Goal: Task Accomplishment & Management: Use online tool/utility

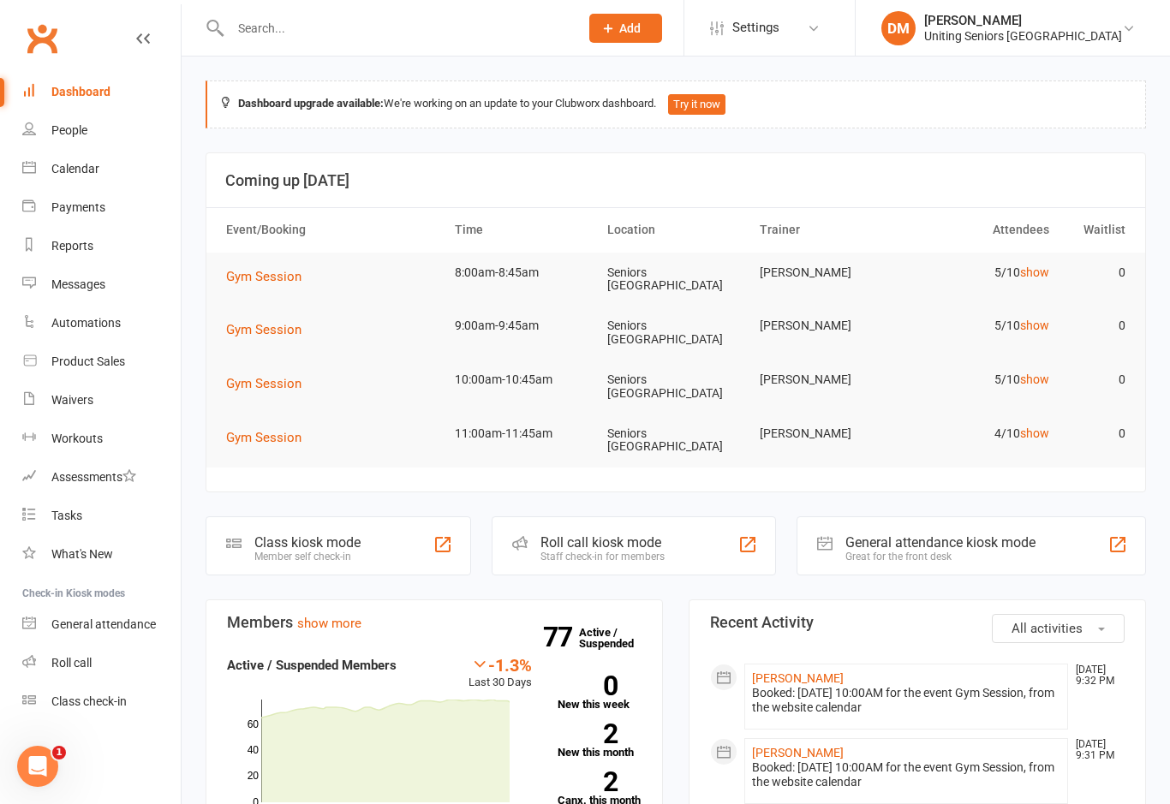
click at [869, 551] on div "Great for the front desk" at bounding box center [941, 557] width 190 height 12
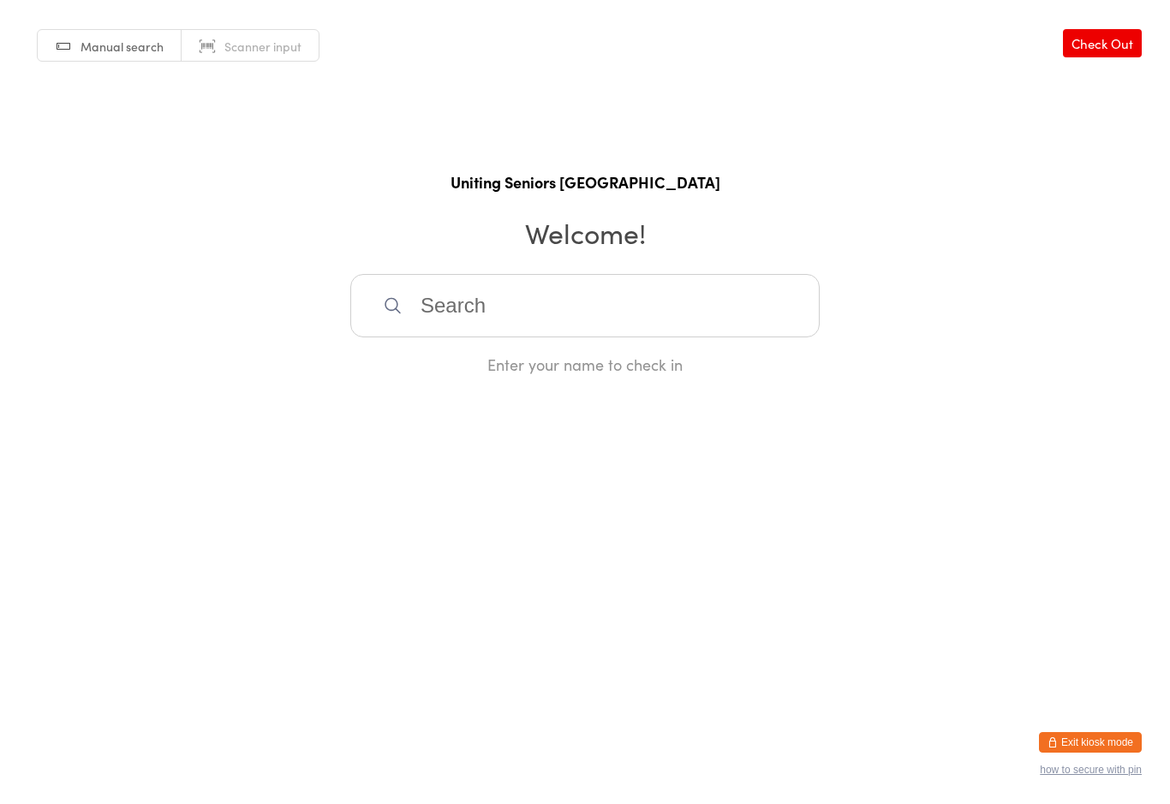
click at [1067, 738] on button "Exit kiosk mode" at bounding box center [1090, 742] width 103 height 21
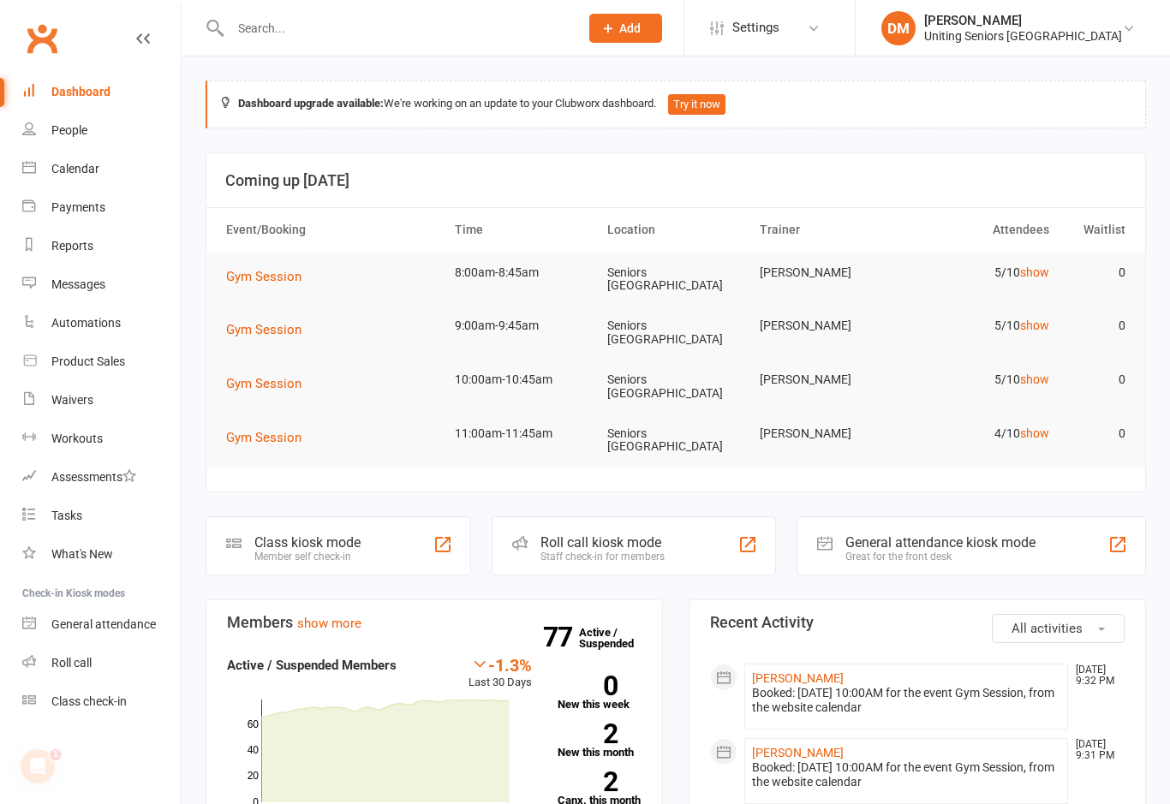
click at [649, 535] on div "Roll call kiosk mode" at bounding box center [603, 543] width 124 height 16
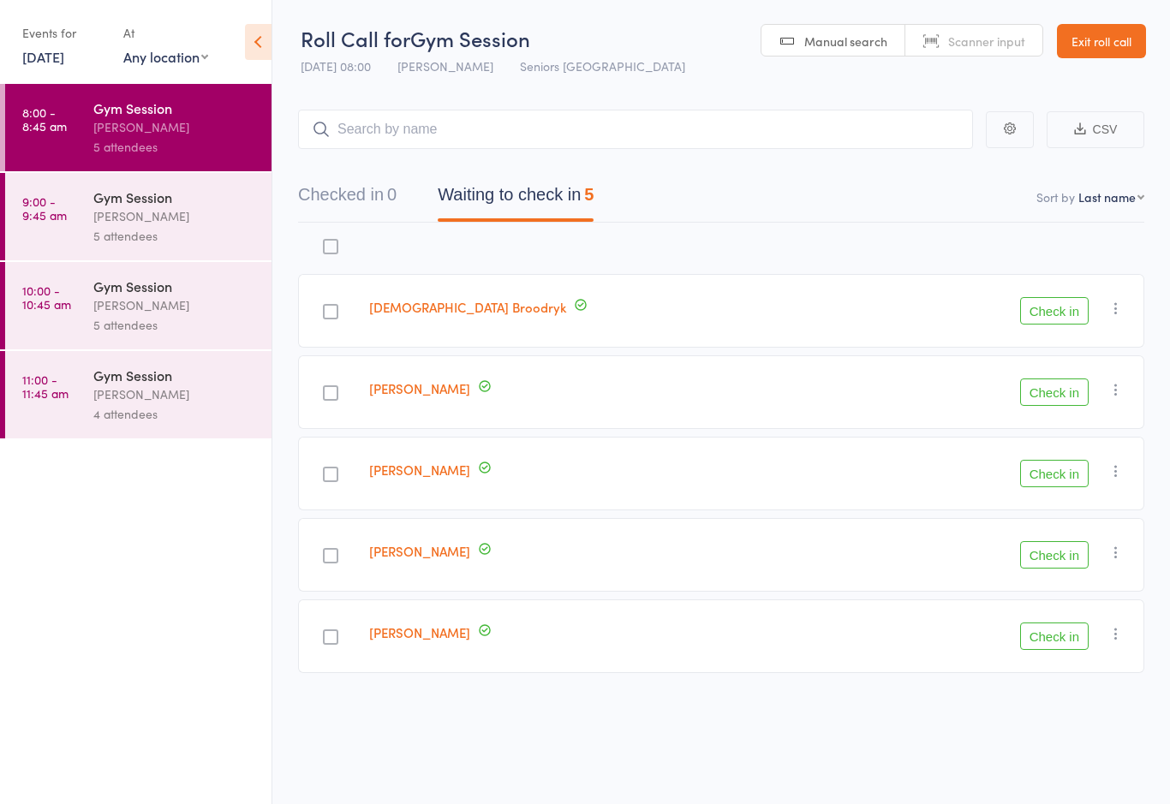
click at [1066, 475] on button "Check in" at bounding box center [1054, 473] width 69 height 27
click at [1063, 311] on button "Check in" at bounding box center [1054, 310] width 69 height 27
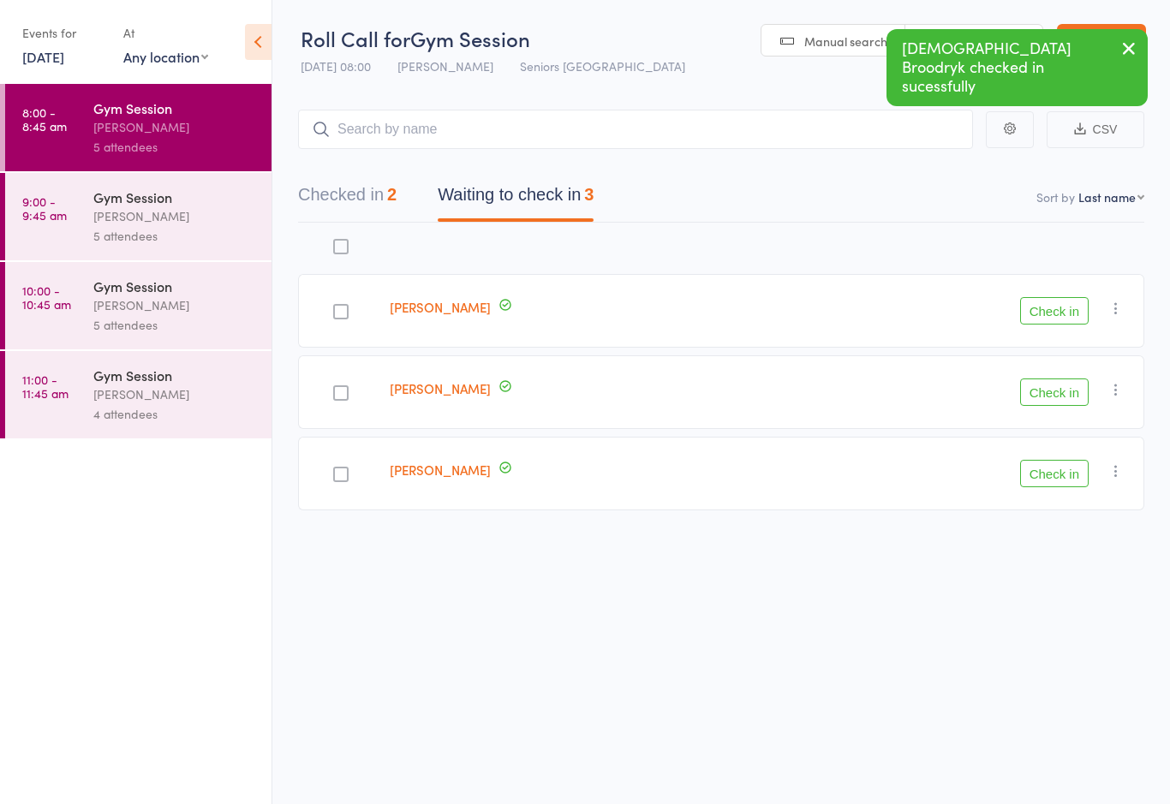
click at [1065, 316] on button "Check in" at bounding box center [1054, 310] width 69 height 27
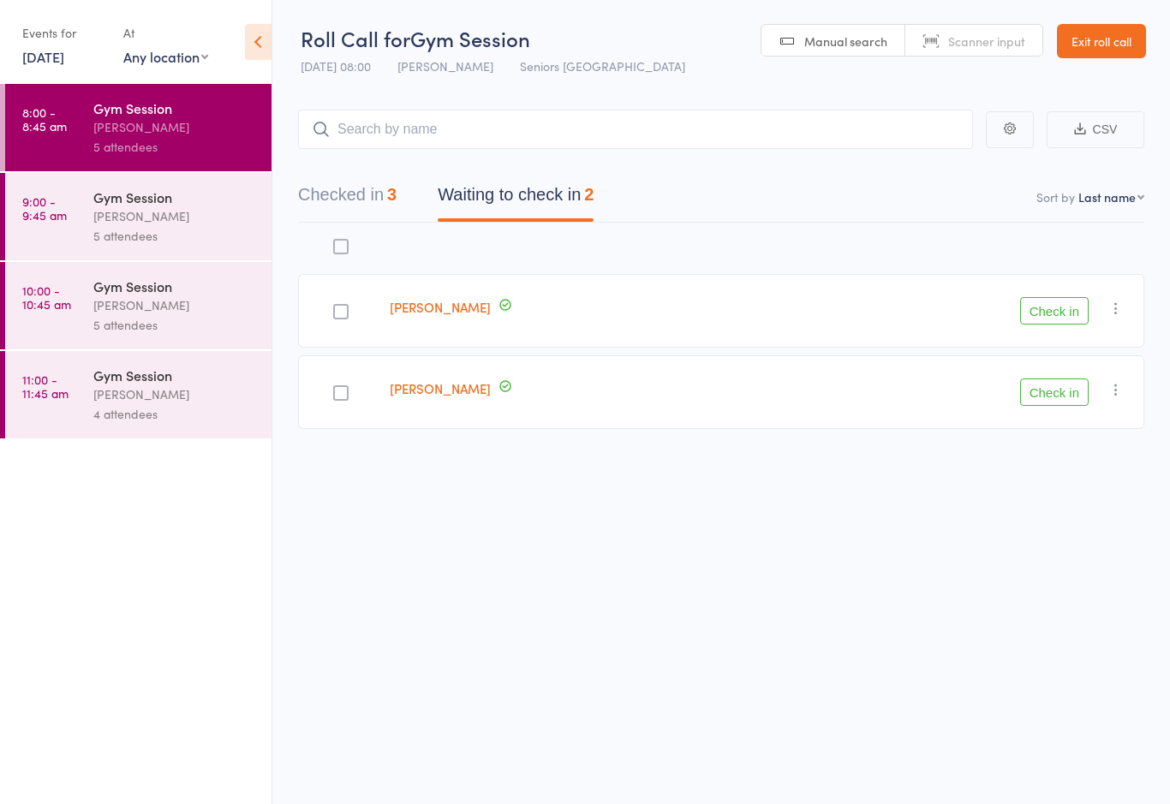
click at [1061, 387] on button "Check in" at bounding box center [1054, 392] width 69 height 27
click at [1051, 319] on button "Check in" at bounding box center [1054, 310] width 69 height 27
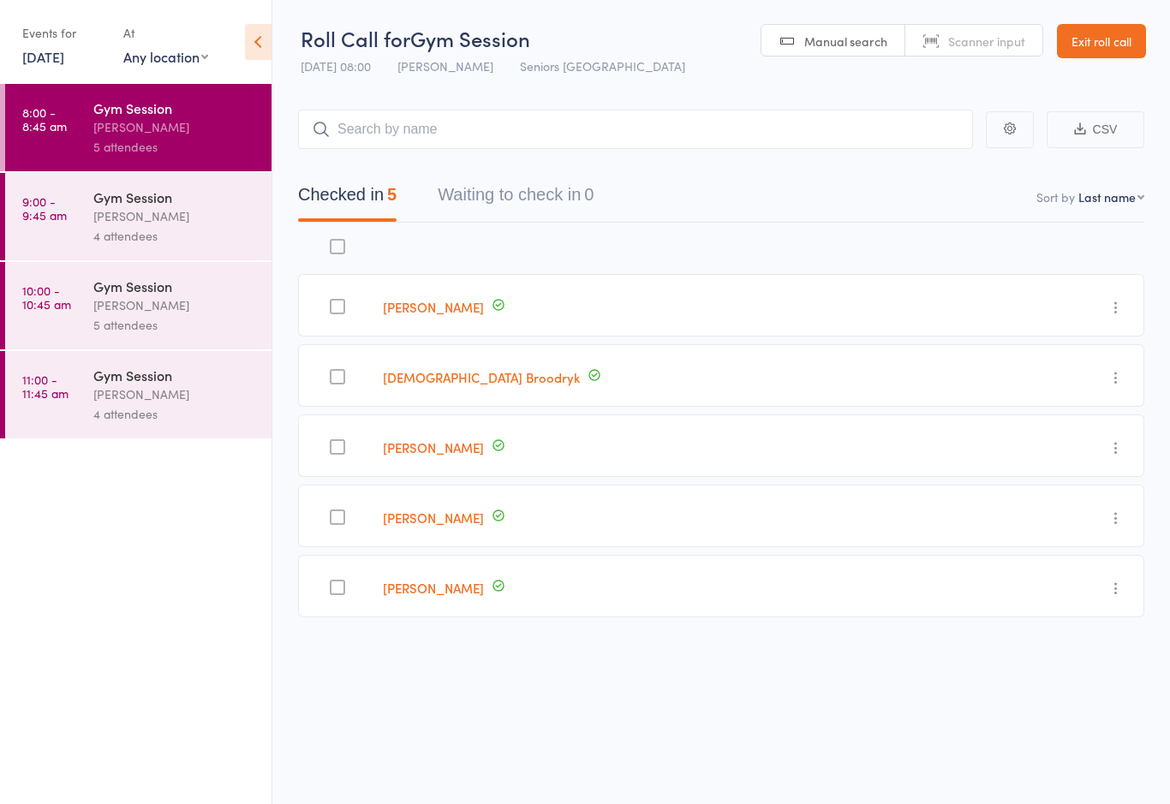
click at [182, 224] on div "Daniella Mascaro" at bounding box center [175, 216] width 164 height 20
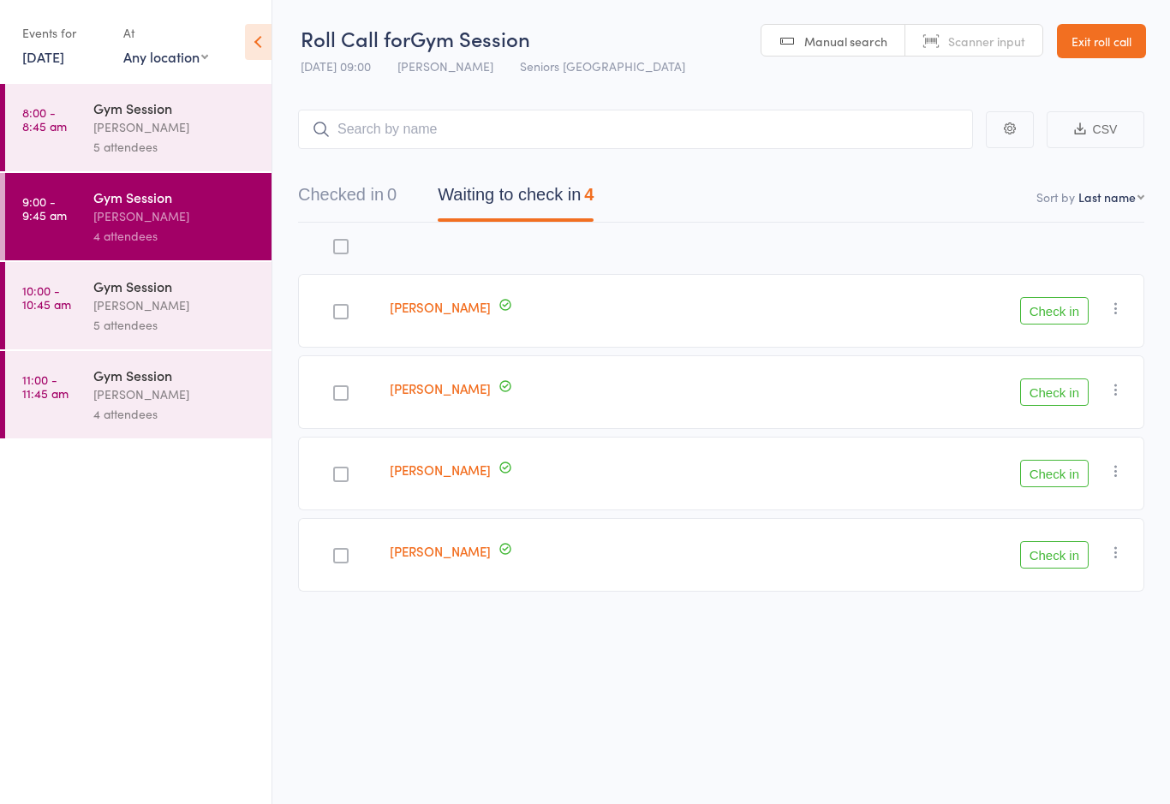
click at [1065, 392] on button "Check in" at bounding box center [1054, 392] width 69 height 27
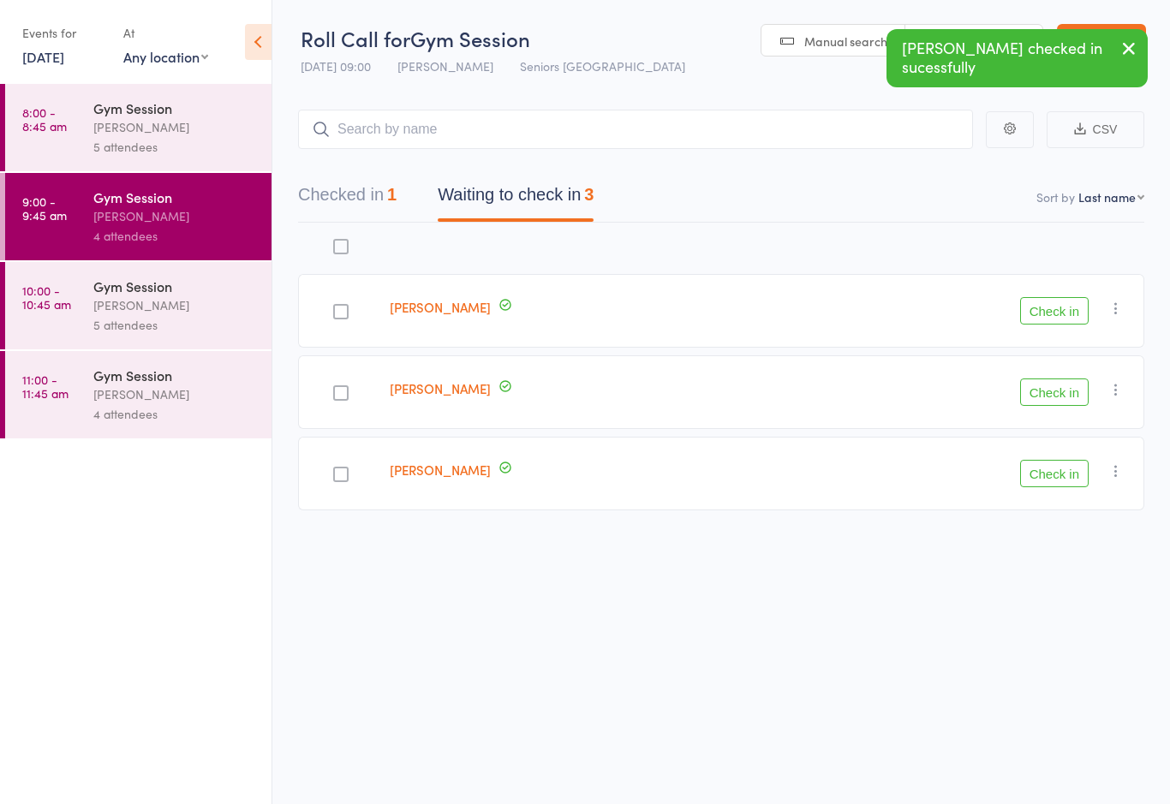
click at [1058, 314] on button "Check in" at bounding box center [1054, 310] width 69 height 27
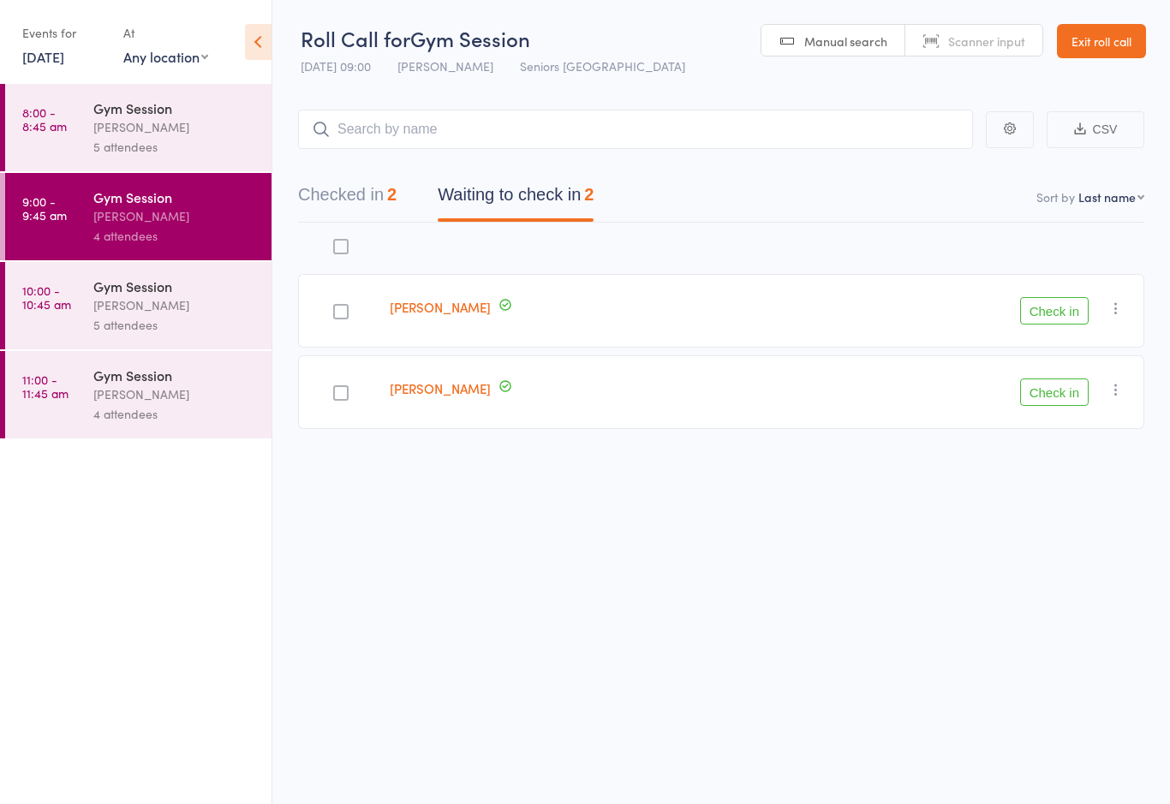
click at [1040, 325] on button "Check in" at bounding box center [1054, 310] width 69 height 27
click at [349, 317] on div at bounding box center [340, 311] width 15 height 15
click at [337, 307] on input "checkbox" at bounding box center [337, 307] width 0 height 0
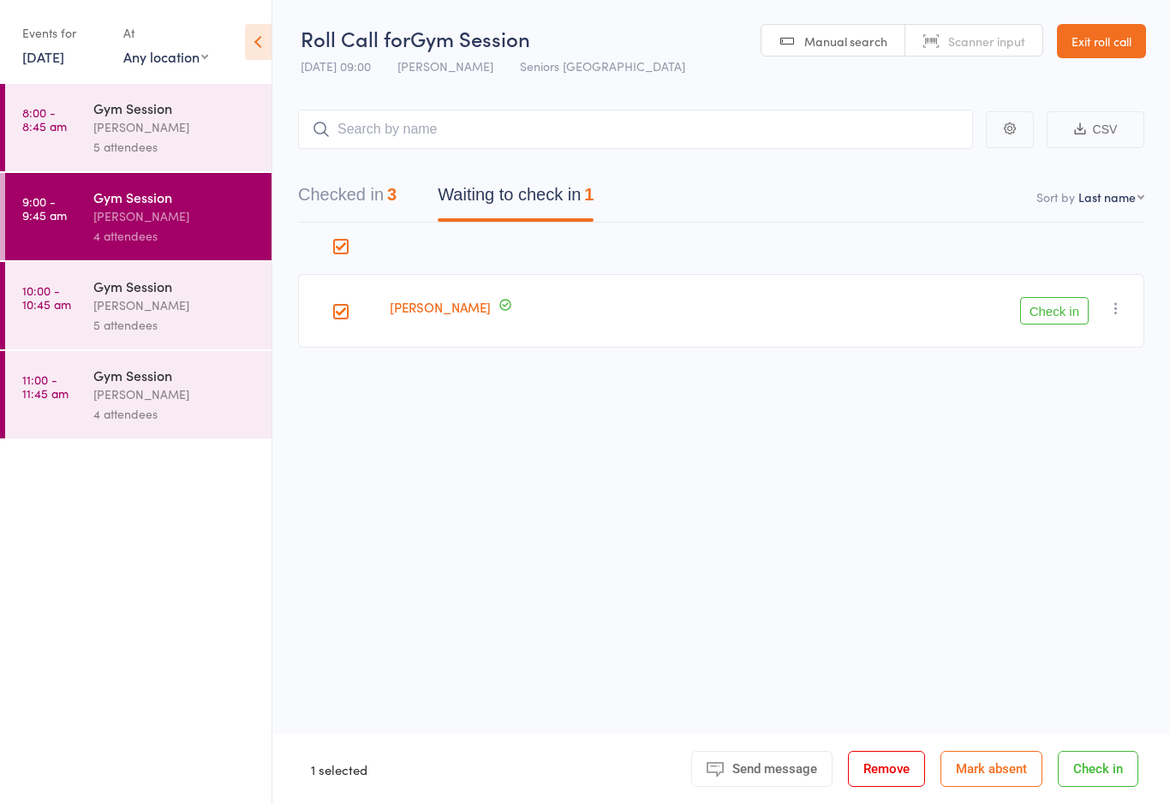
click at [1055, 308] on button "Check in" at bounding box center [1054, 310] width 69 height 27
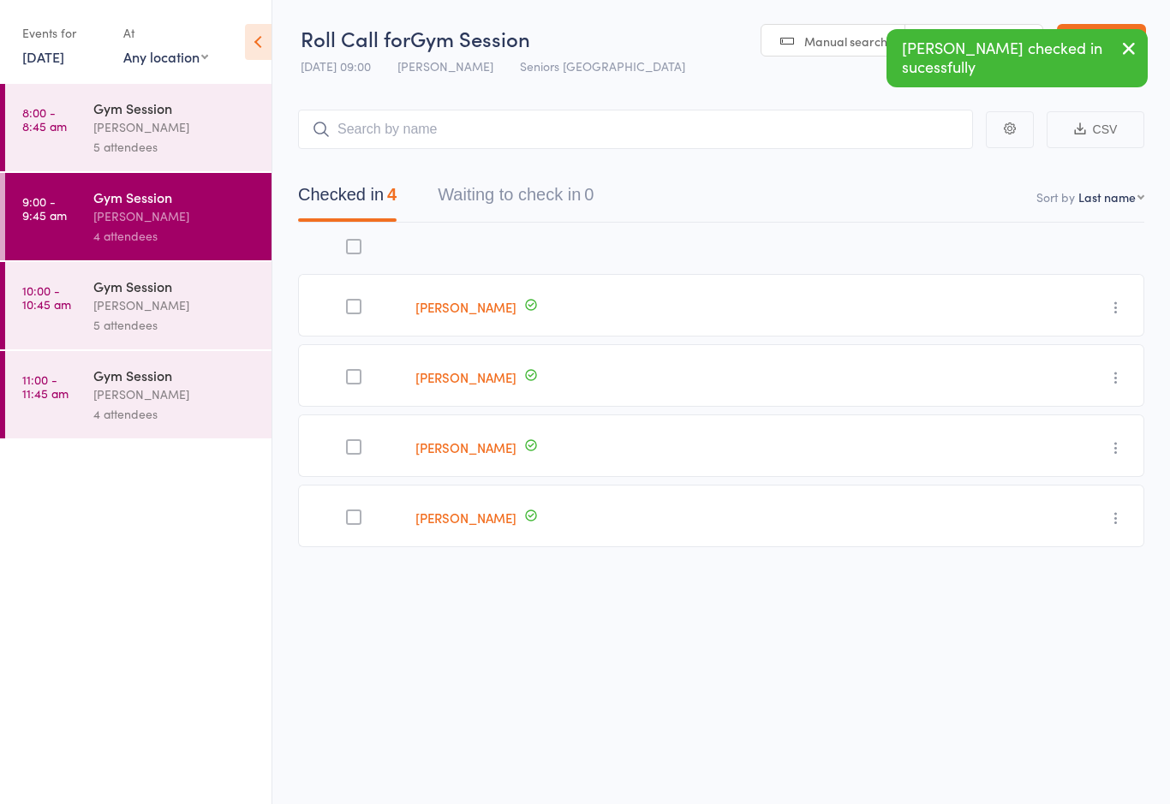
click at [154, 301] on div "[PERSON_NAME]" at bounding box center [175, 306] width 164 height 20
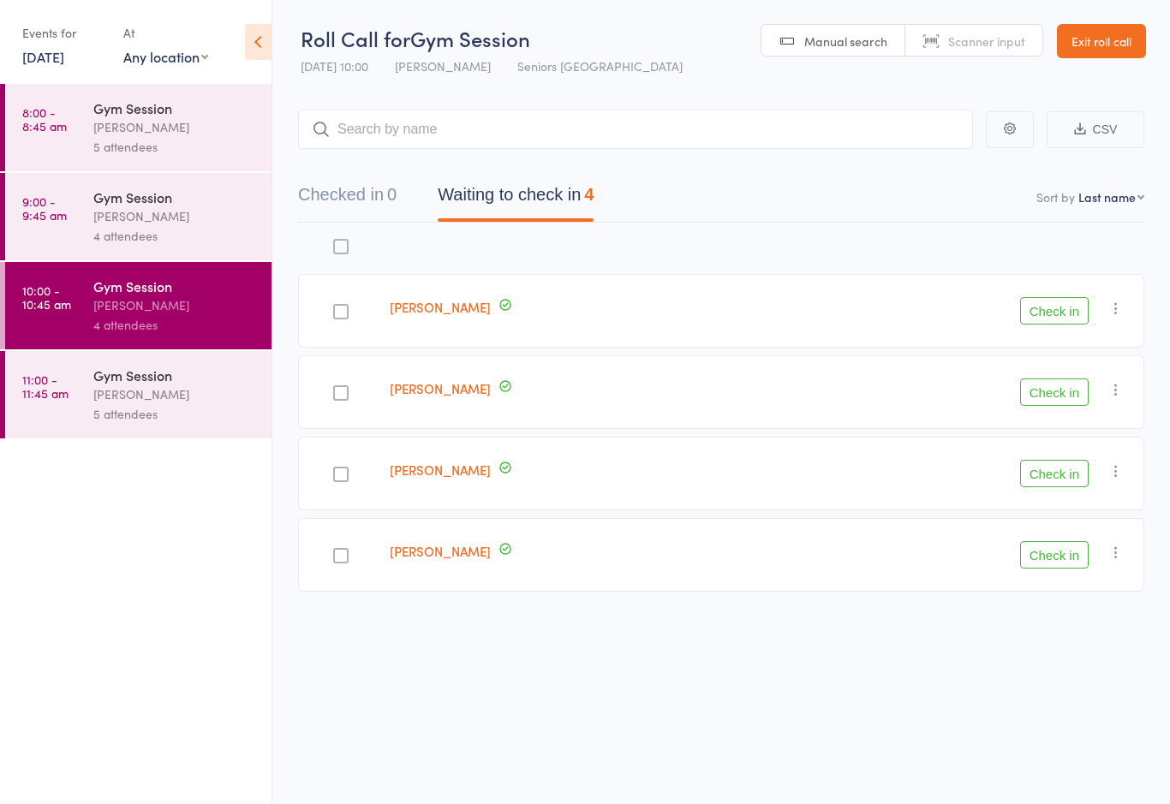
click at [1074, 391] on button "Check in" at bounding box center [1054, 392] width 69 height 27
click at [1080, 301] on button "Check in" at bounding box center [1054, 310] width 69 height 27
click at [1054, 307] on button "Check in" at bounding box center [1054, 310] width 69 height 27
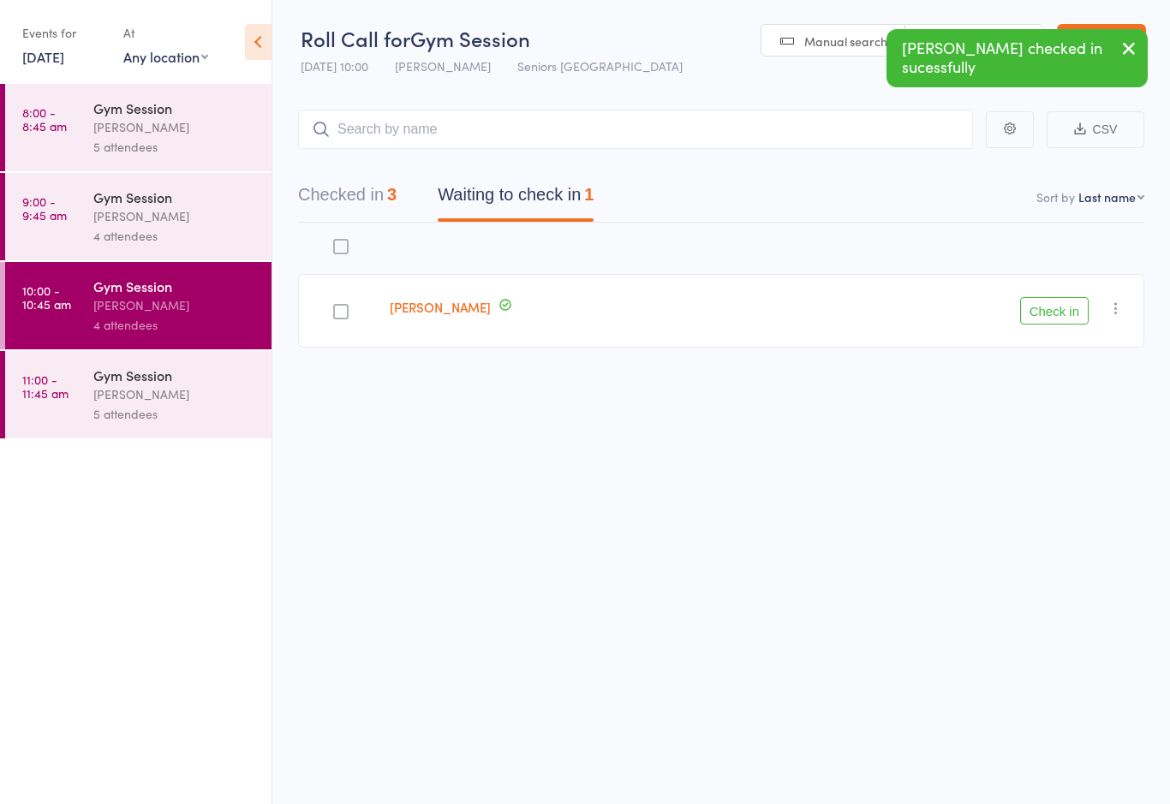
click at [1051, 310] on button "Check in" at bounding box center [1054, 310] width 69 height 27
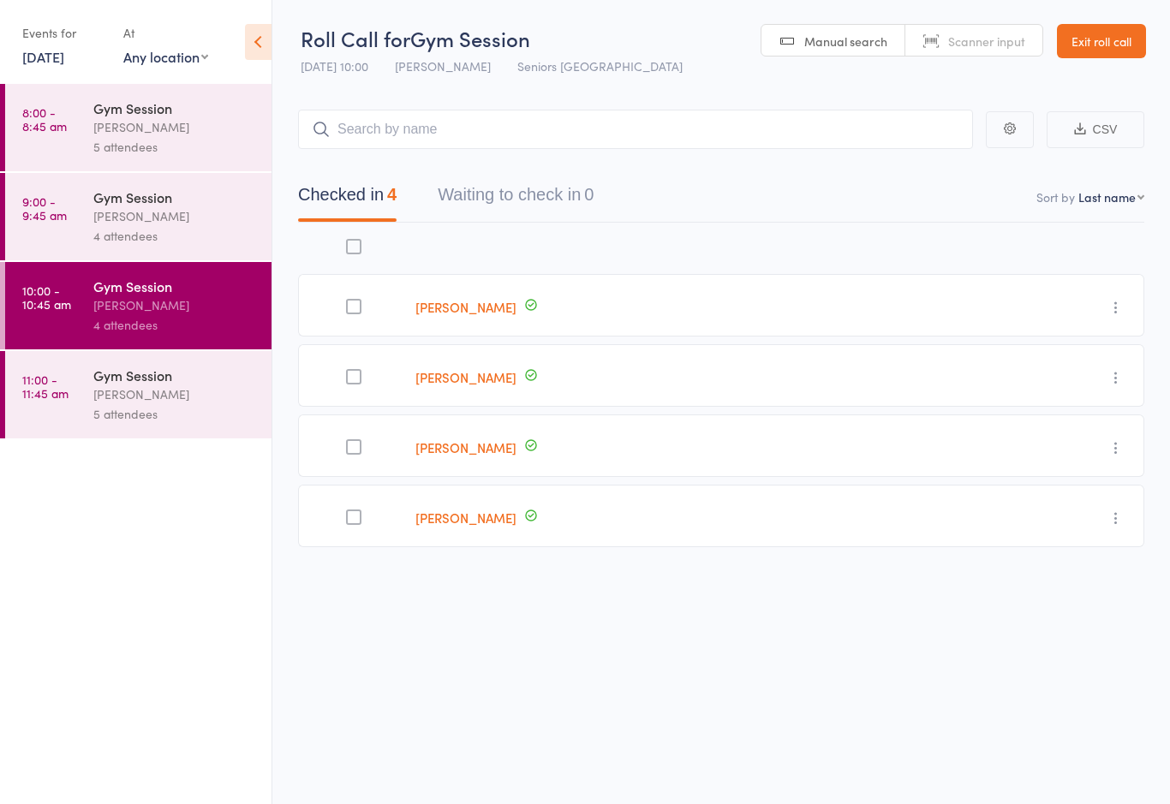
click at [131, 404] on div "[PERSON_NAME]" at bounding box center [175, 395] width 164 height 20
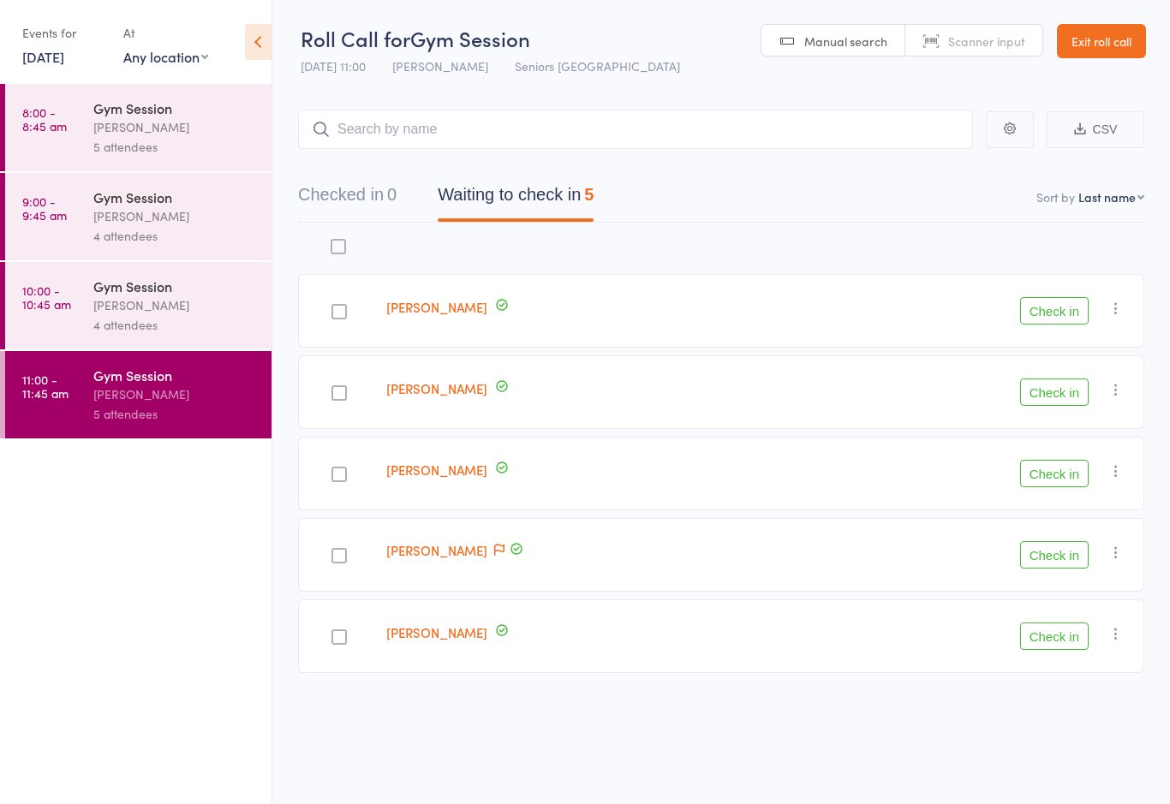
click at [1061, 482] on button "Check in" at bounding box center [1054, 473] width 69 height 27
click at [446, 466] on link "Anne Moulding" at bounding box center [436, 469] width 101 height 18
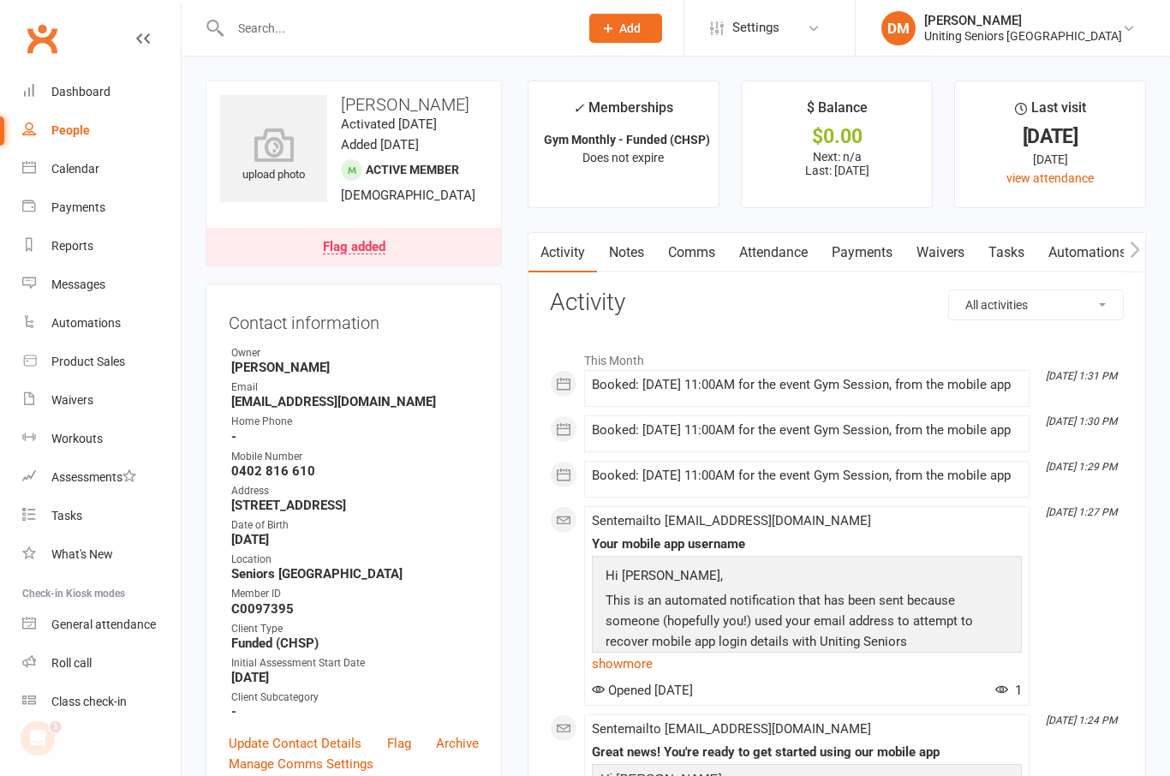
click at [62, 99] on link "Dashboard" at bounding box center [101, 92] width 158 height 39
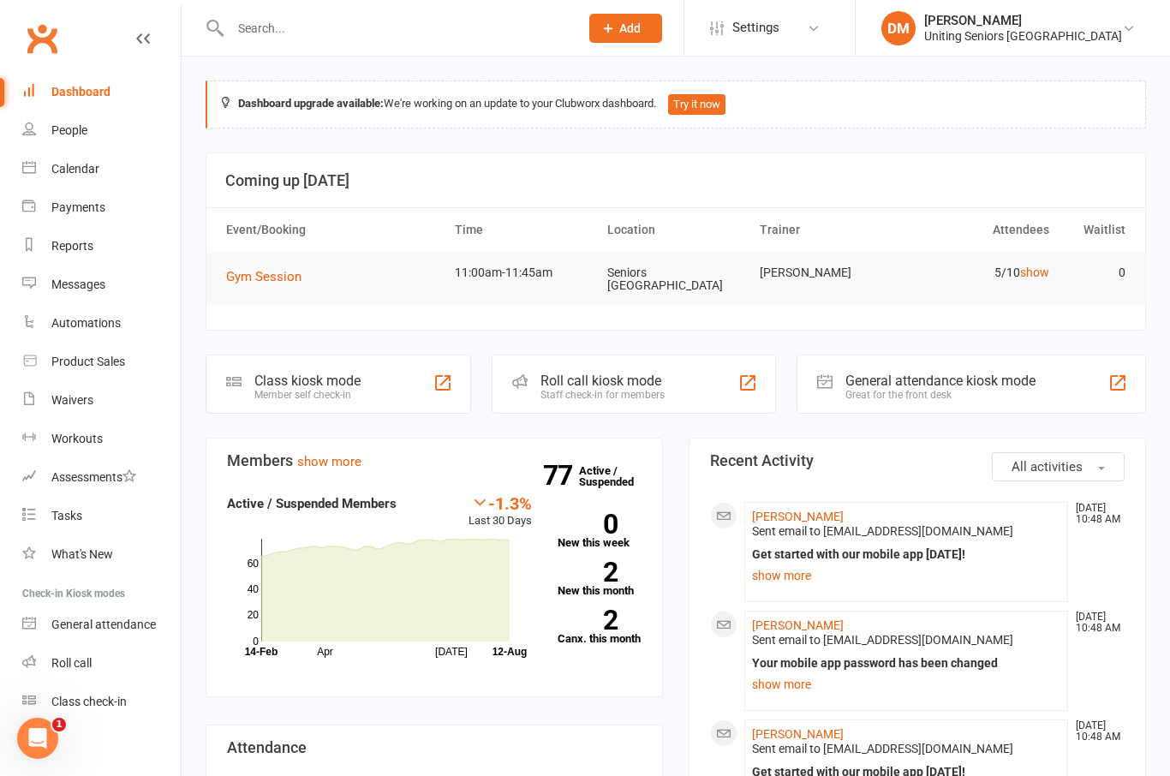
click at [950, 376] on div "General attendance kiosk mode" at bounding box center [941, 381] width 190 height 16
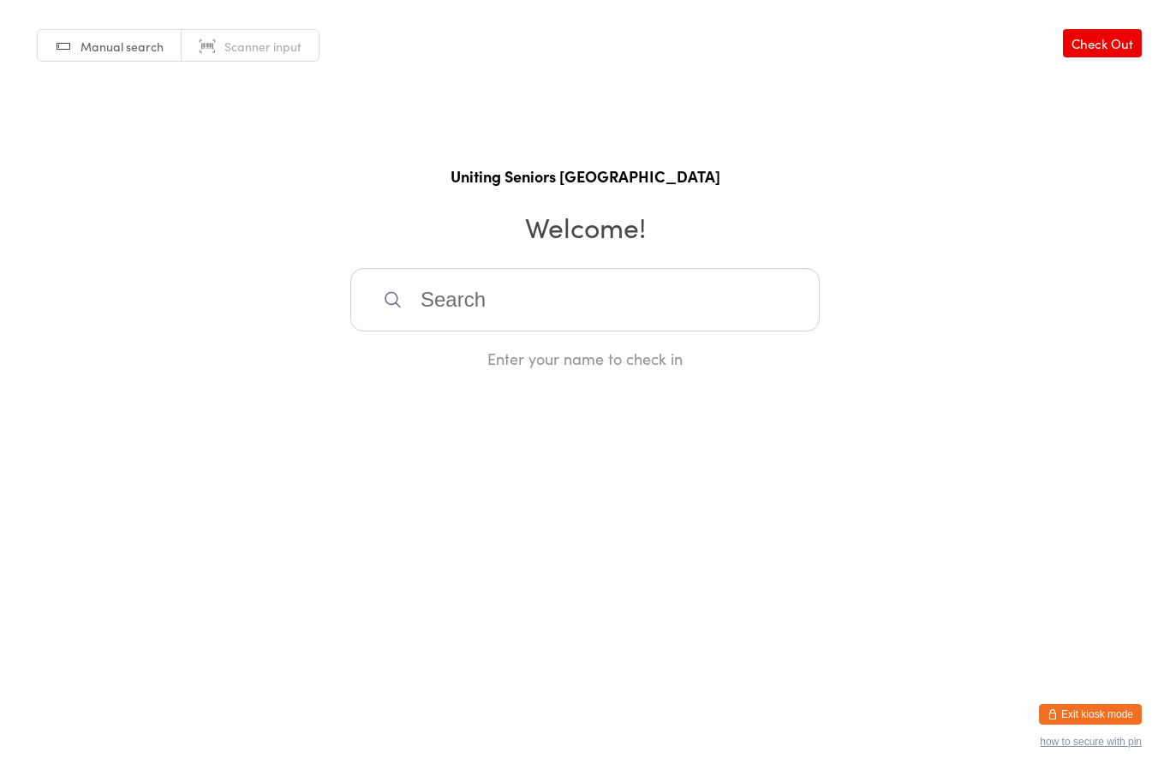
click at [1082, 708] on button "Exit kiosk mode" at bounding box center [1090, 714] width 103 height 21
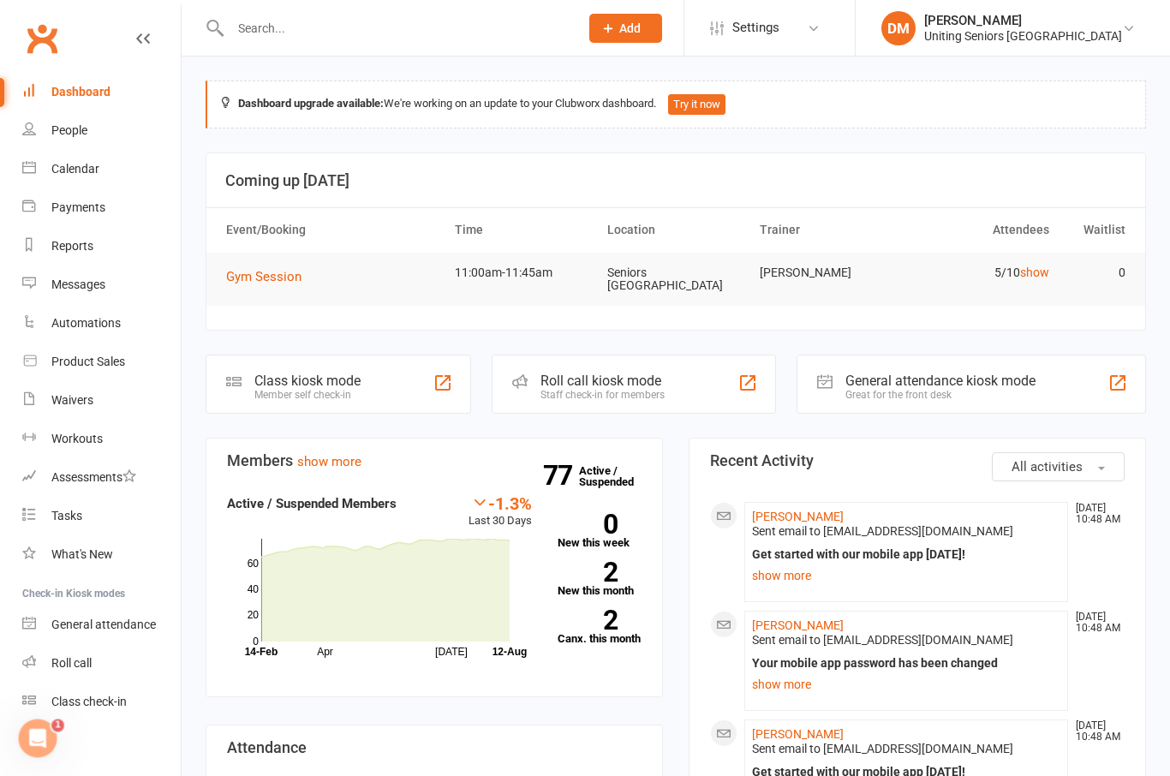
click at [376, 377] on div "Class kiosk mode Member self check-in" at bounding box center [339, 384] width 266 height 59
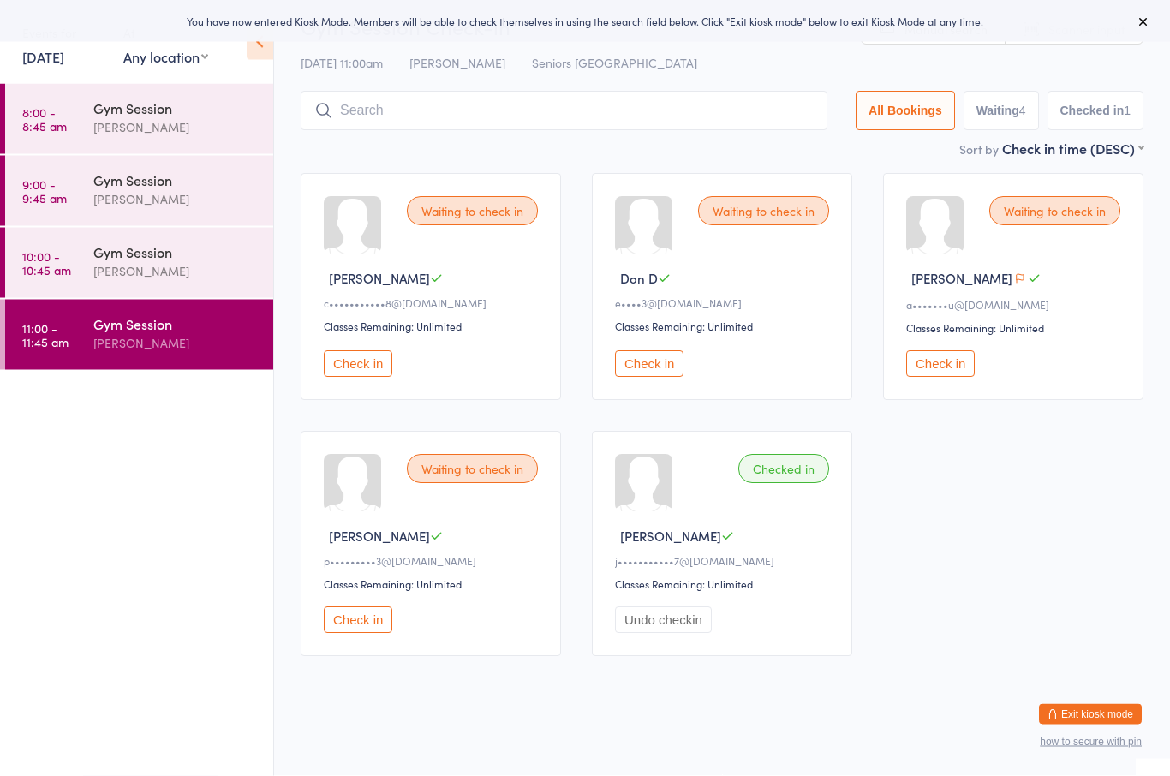
scroll to position [53, 0]
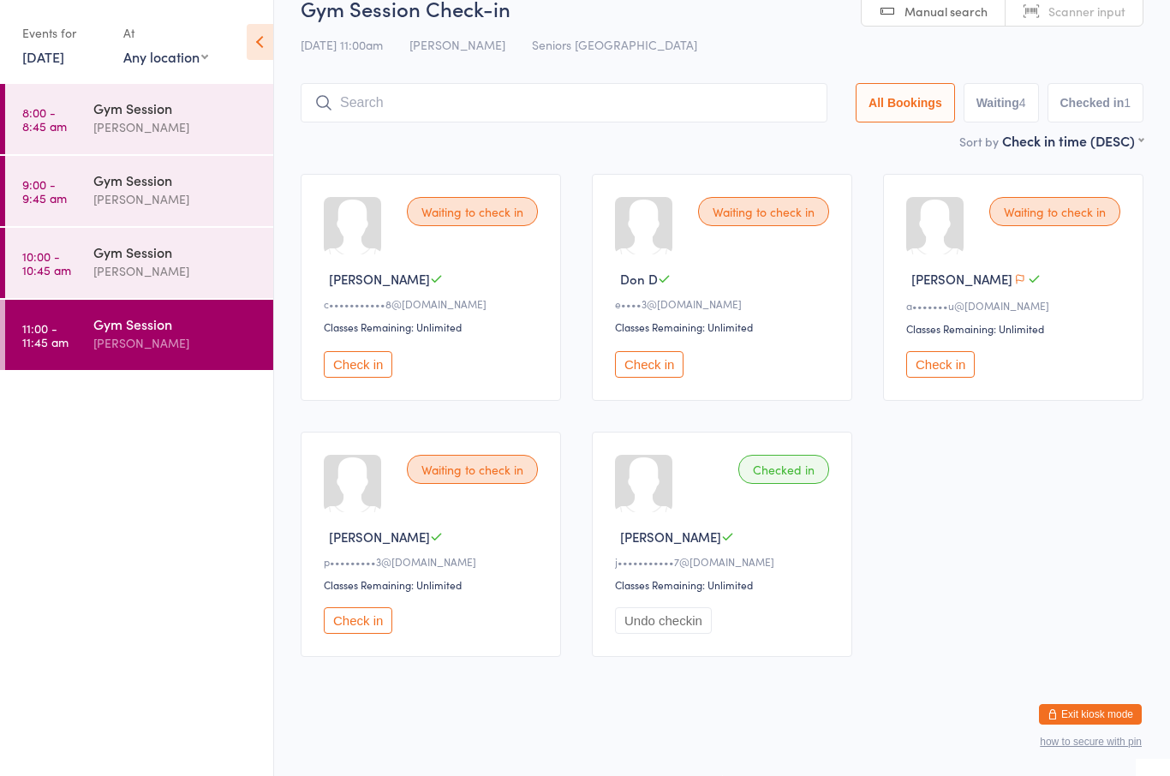
click at [653, 351] on button "Check in" at bounding box center [649, 364] width 69 height 27
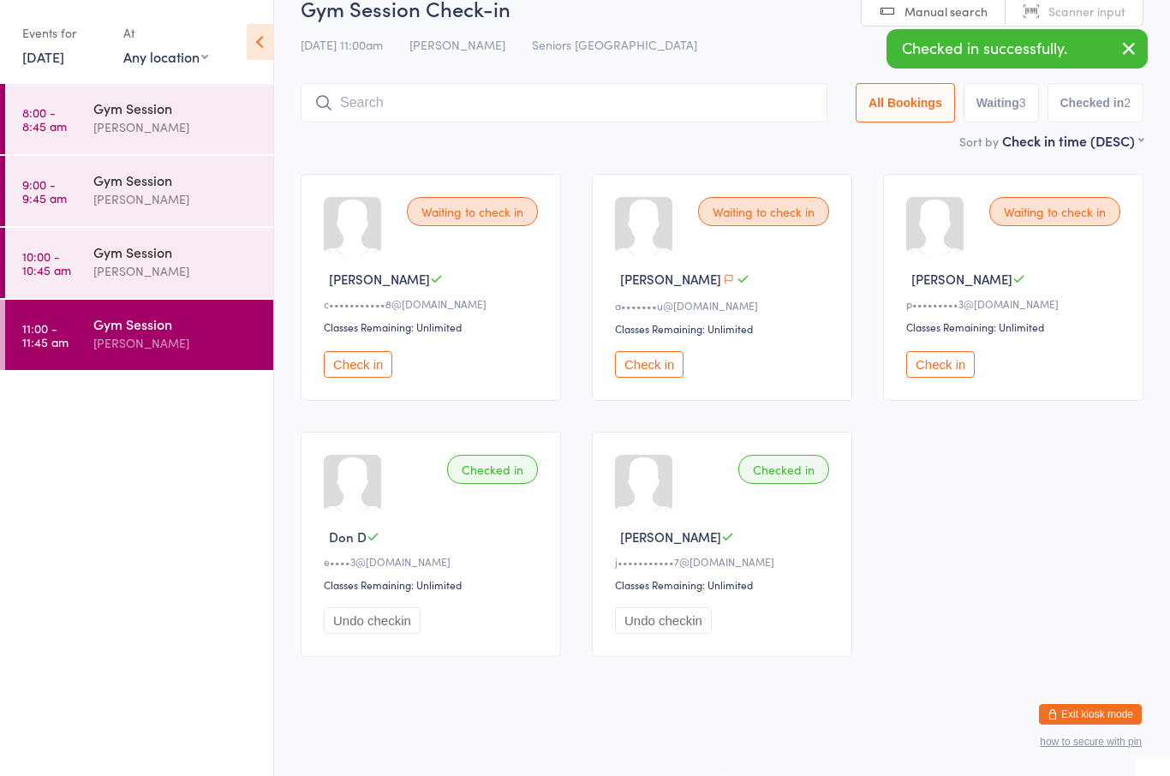
click at [675, 351] on button "Check in" at bounding box center [649, 364] width 69 height 27
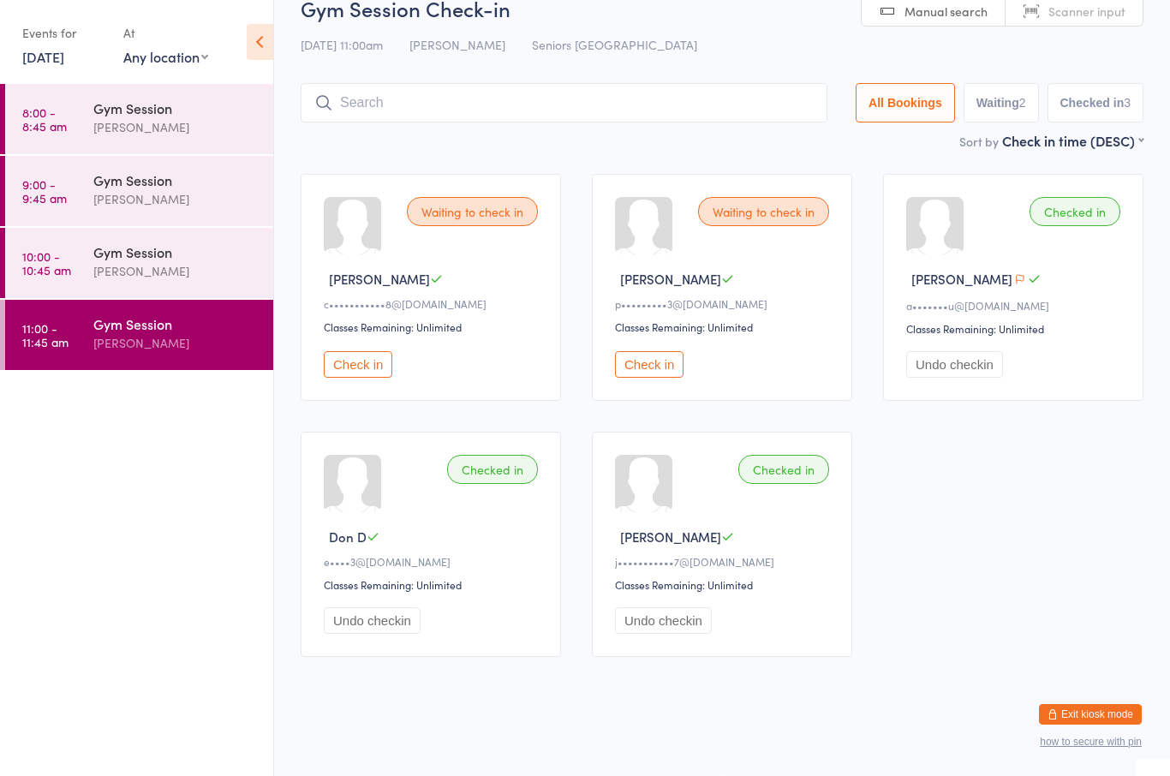
click at [645, 351] on button "Check in" at bounding box center [649, 364] width 69 height 27
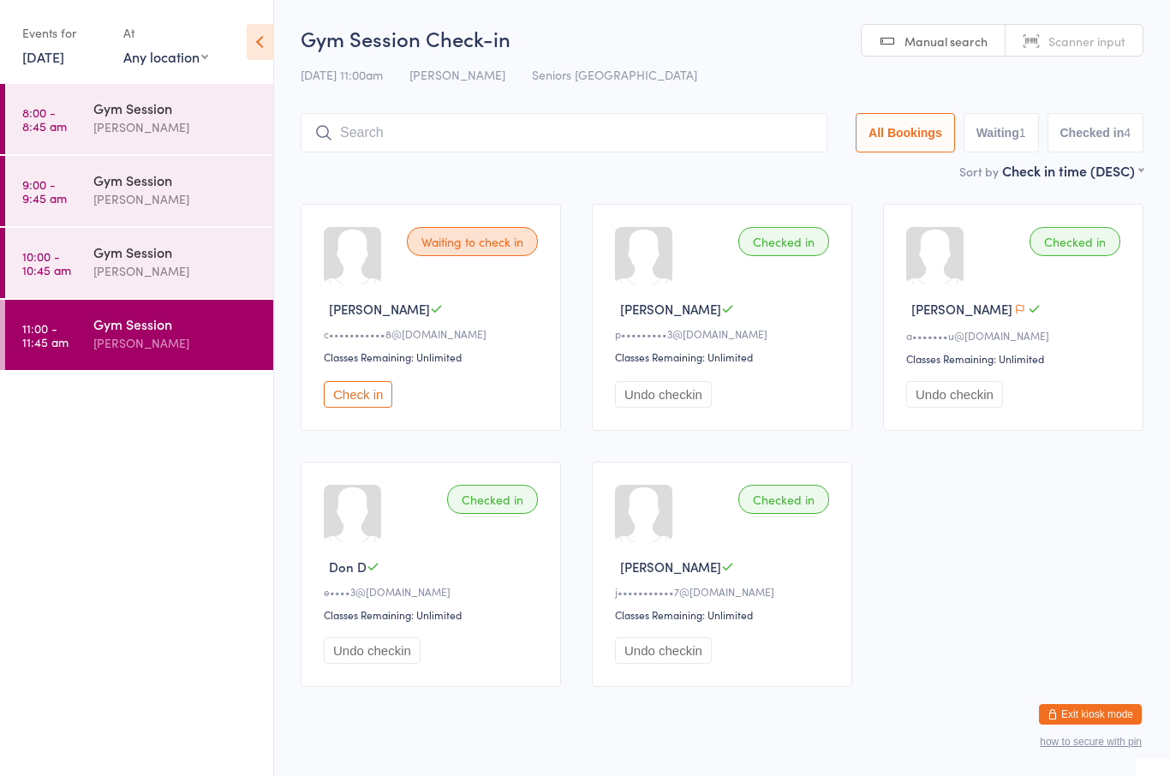
click at [462, 45] on h2 "Gym Session Check-in" at bounding box center [722, 38] width 843 height 28
click at [368, 408] on button "Check in" at bounding box center [358, 394] width 69 height 27
